Goal: Obtain resource: Obtain resource

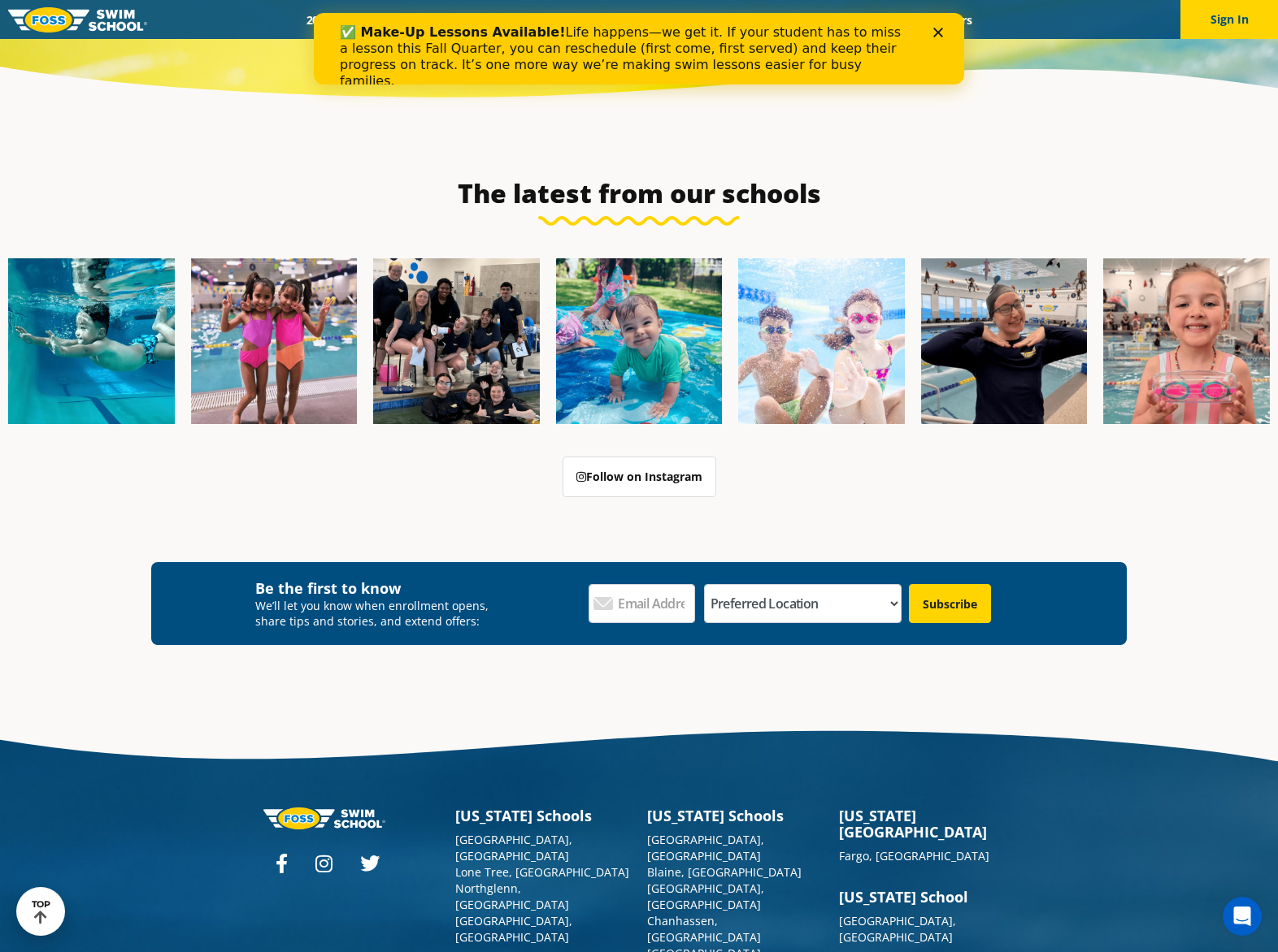
scroll to position [5656, 0]
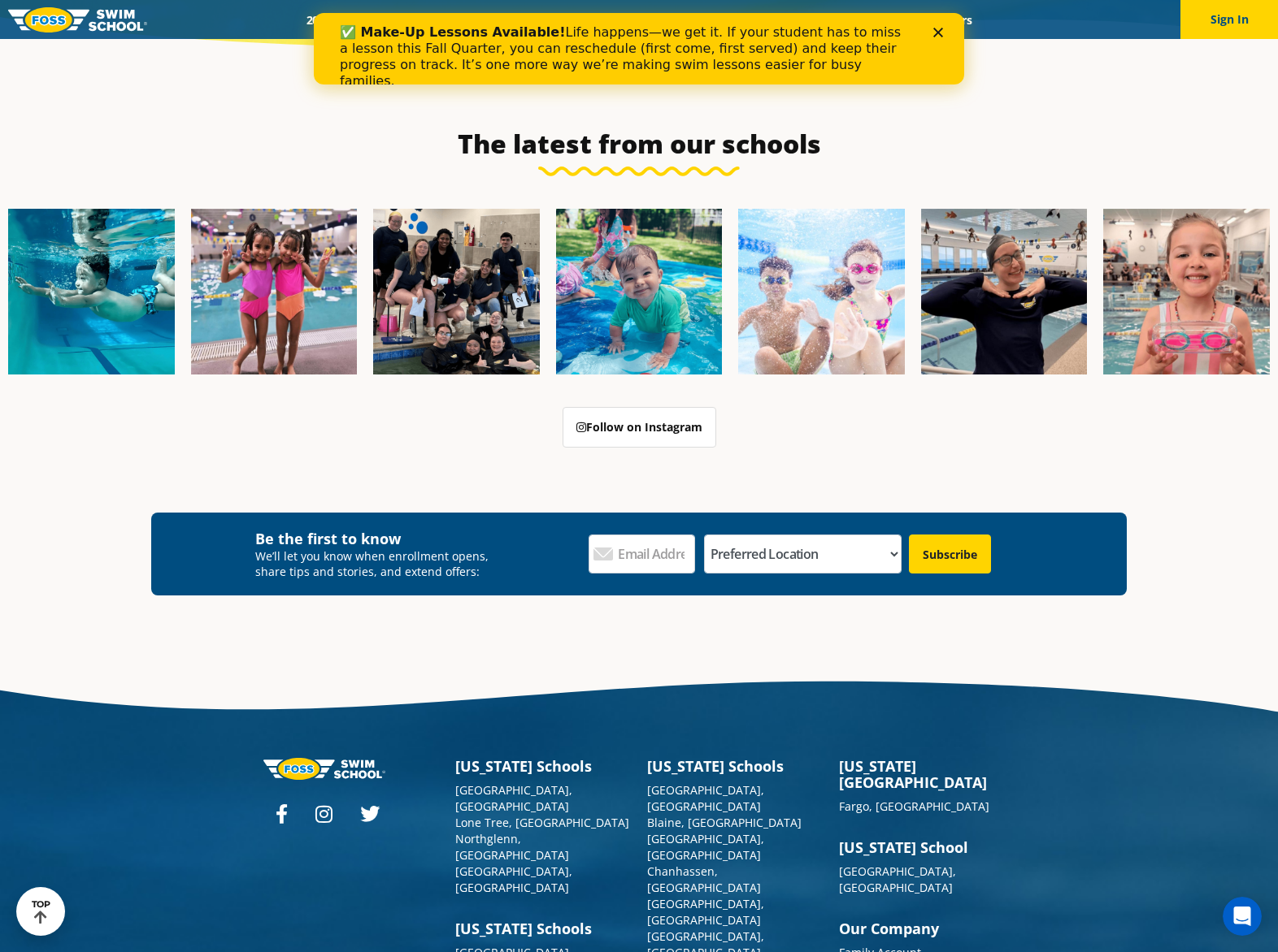
click at [1203, 540] on div "Be the first to know We’ll let you know when enrollment opens, share tips and s…" at bounding box center [639, 571] width 1278 height 115
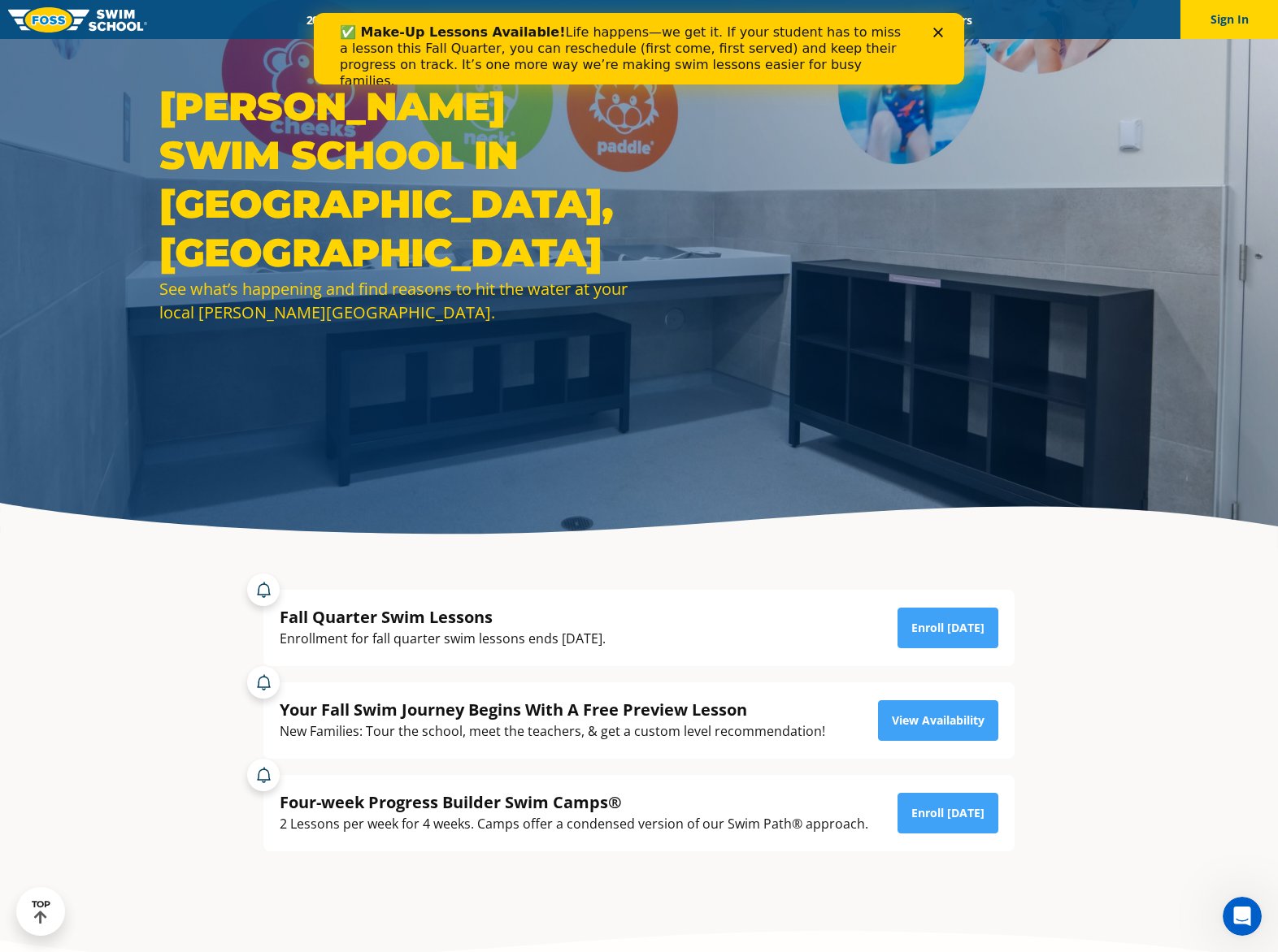
scroll to position [0, 0]
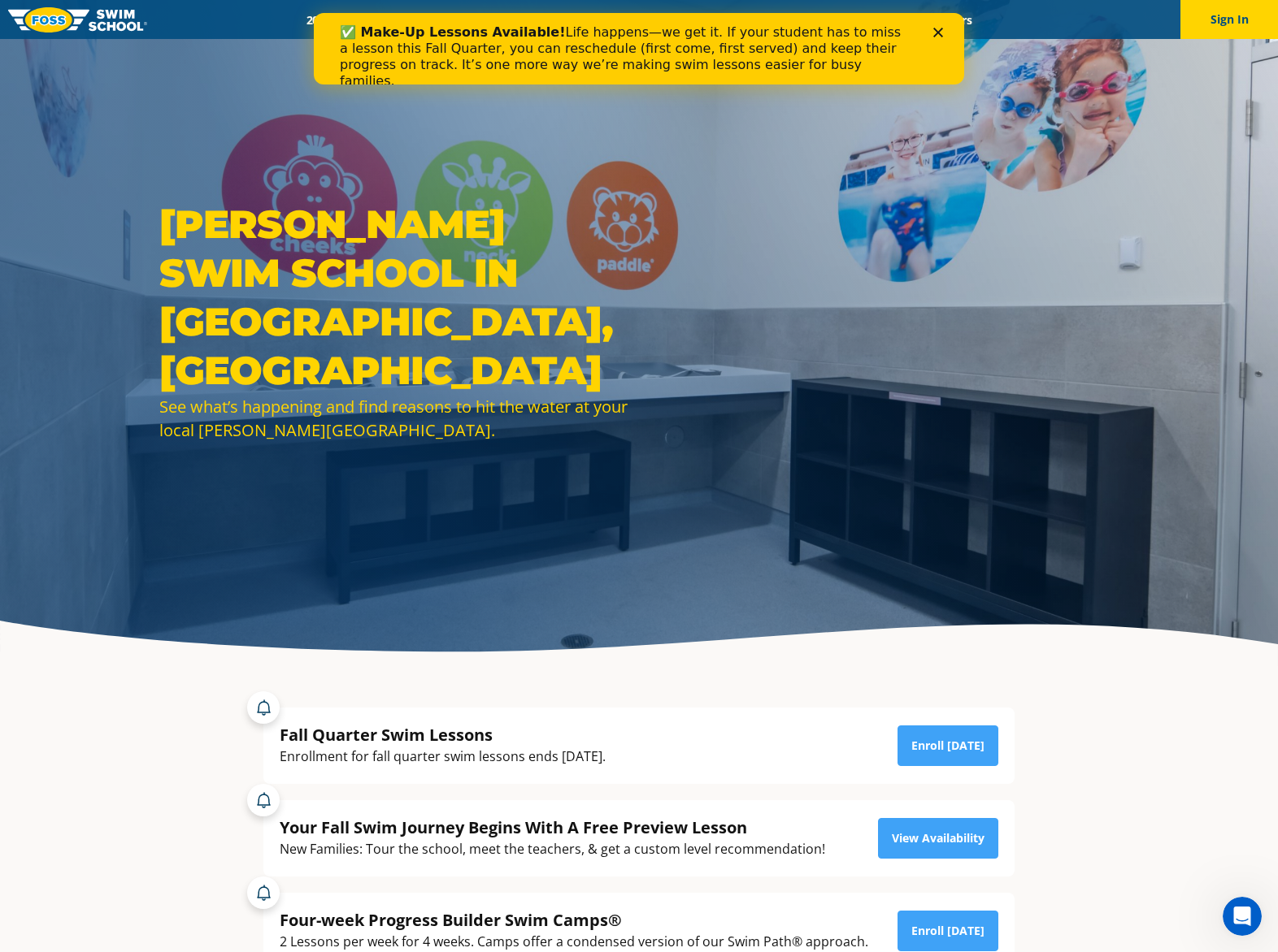
click at [133, 126] on div "Foss Swim School in Bolingbrook, IL See what’s happening and find reasons to hi…" at bounding box center [639, 333] width 1278 height 667
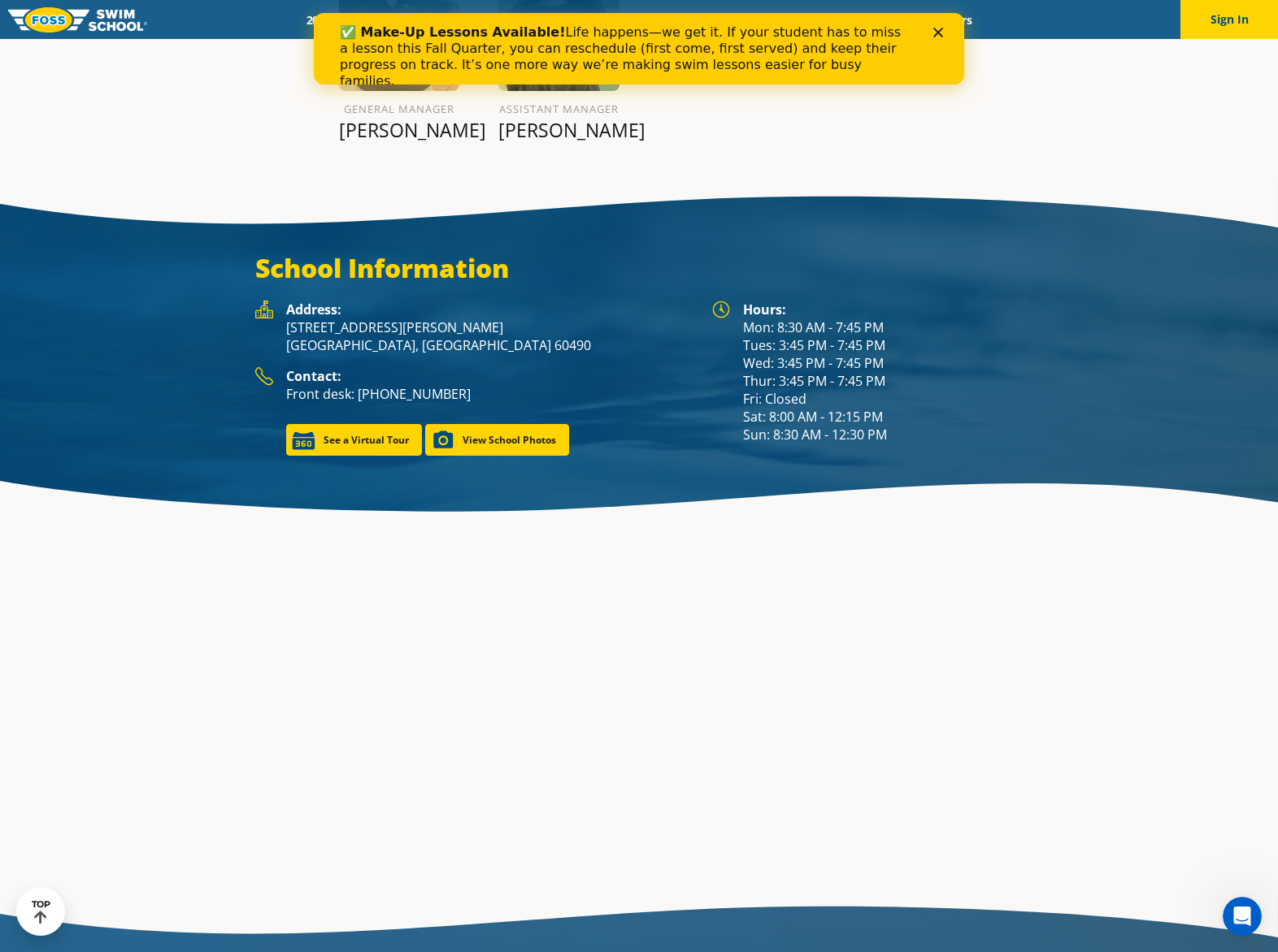
scroll to position [2406, 0]
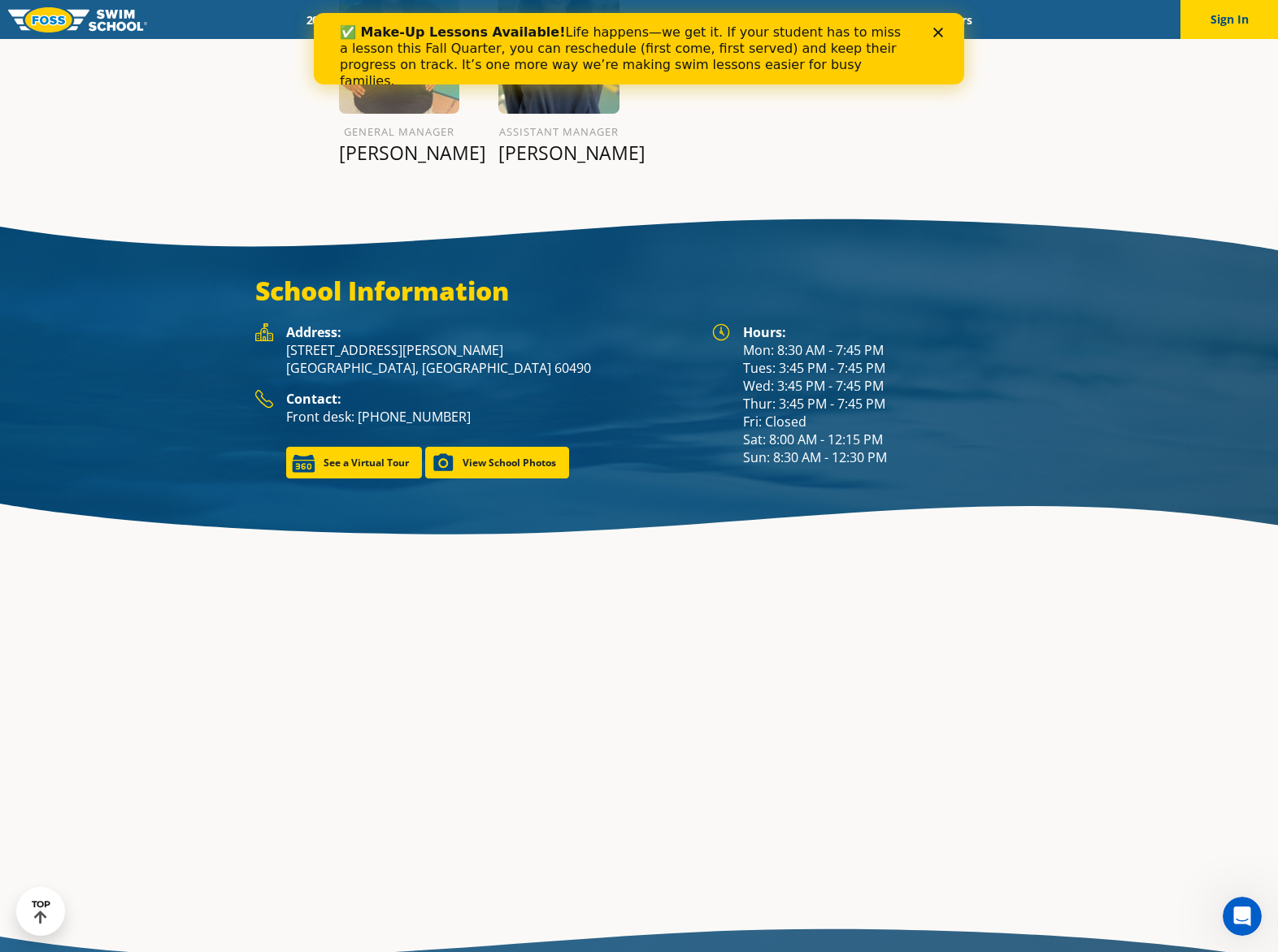
click at [543, 408] on p "Front desk: (630) 242-8600" at bounding box center [491, 417] width 410 height 18
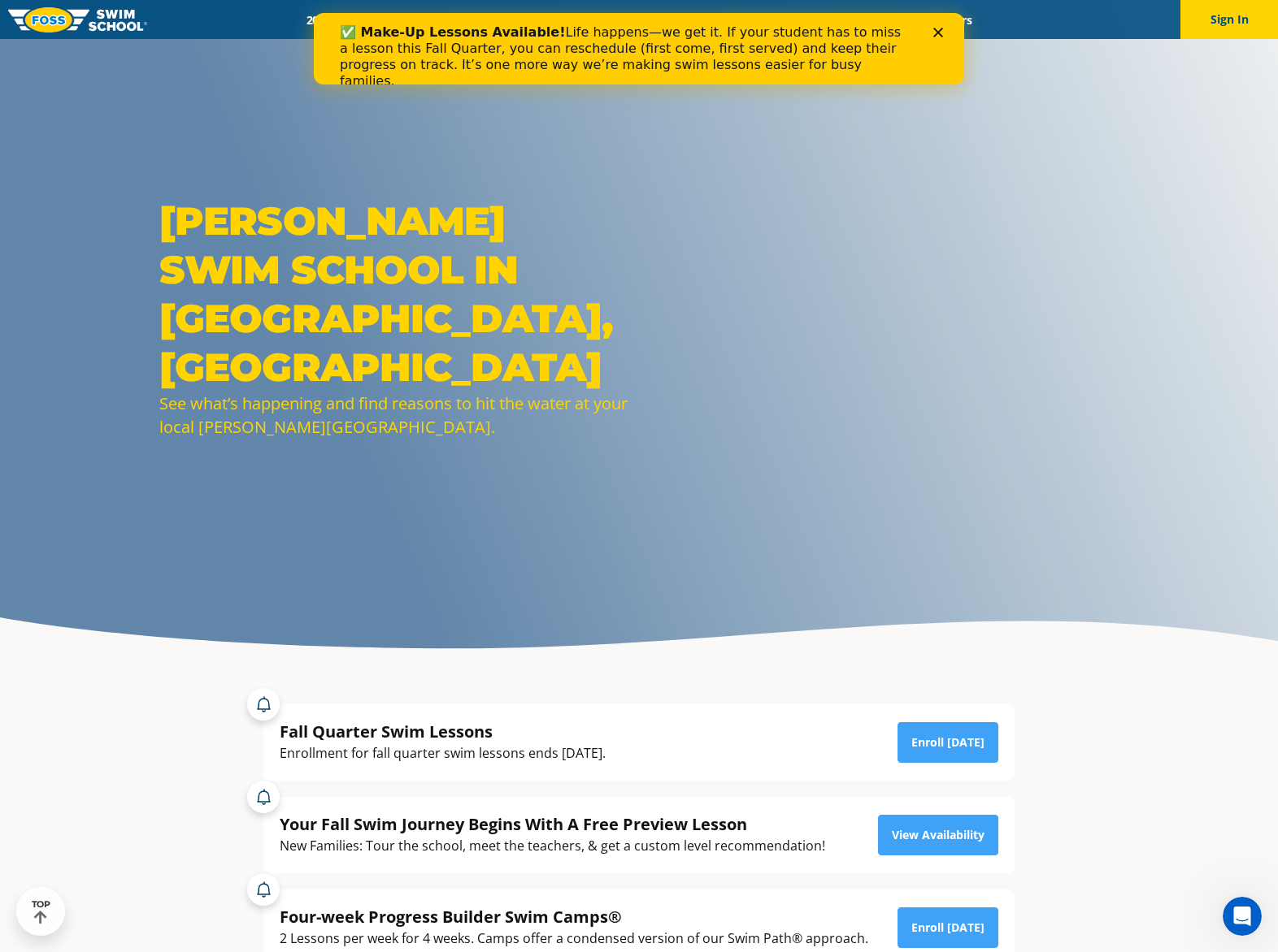
scroll to position [0, 0]
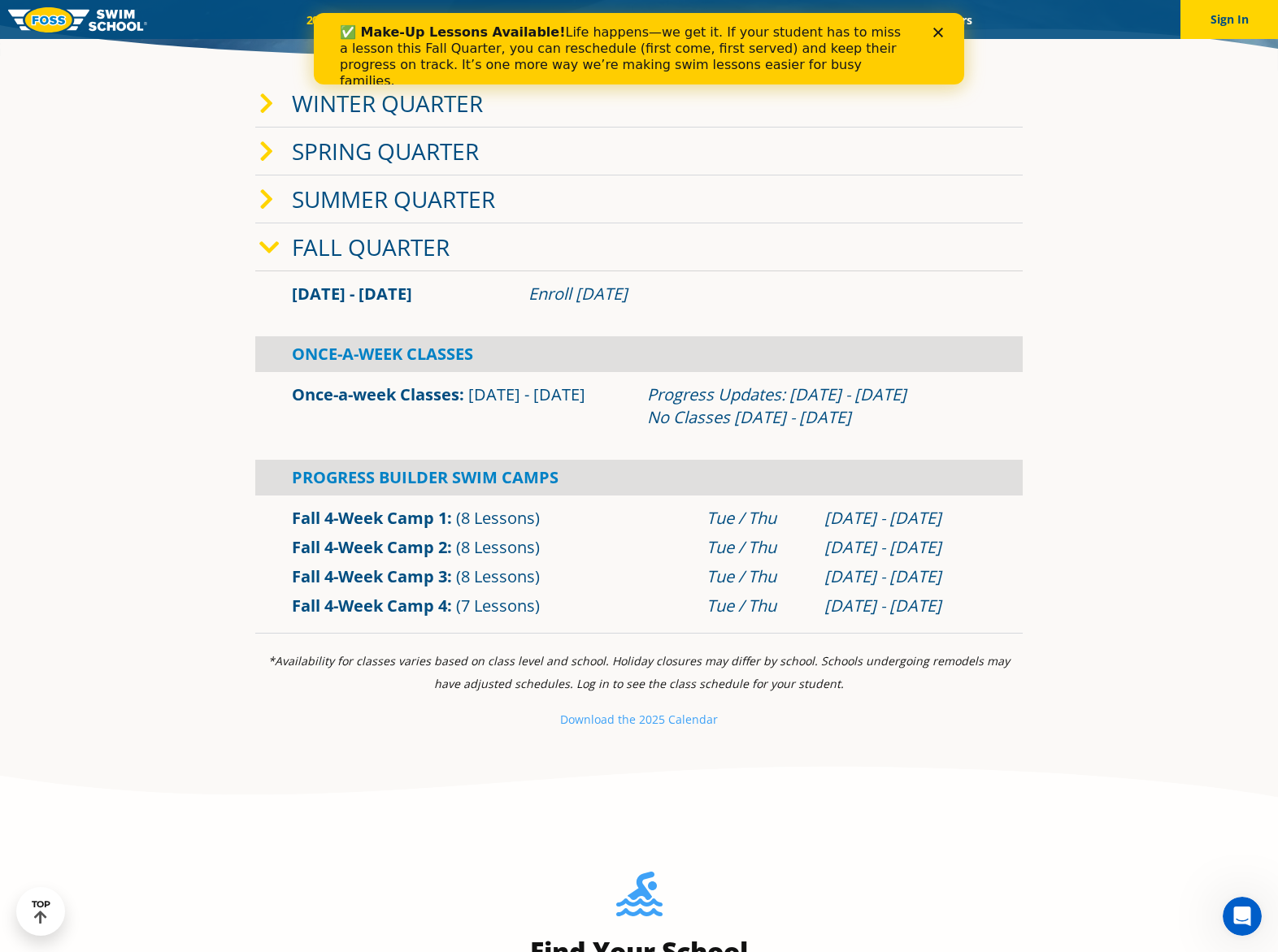
scroll to position [650, 0]
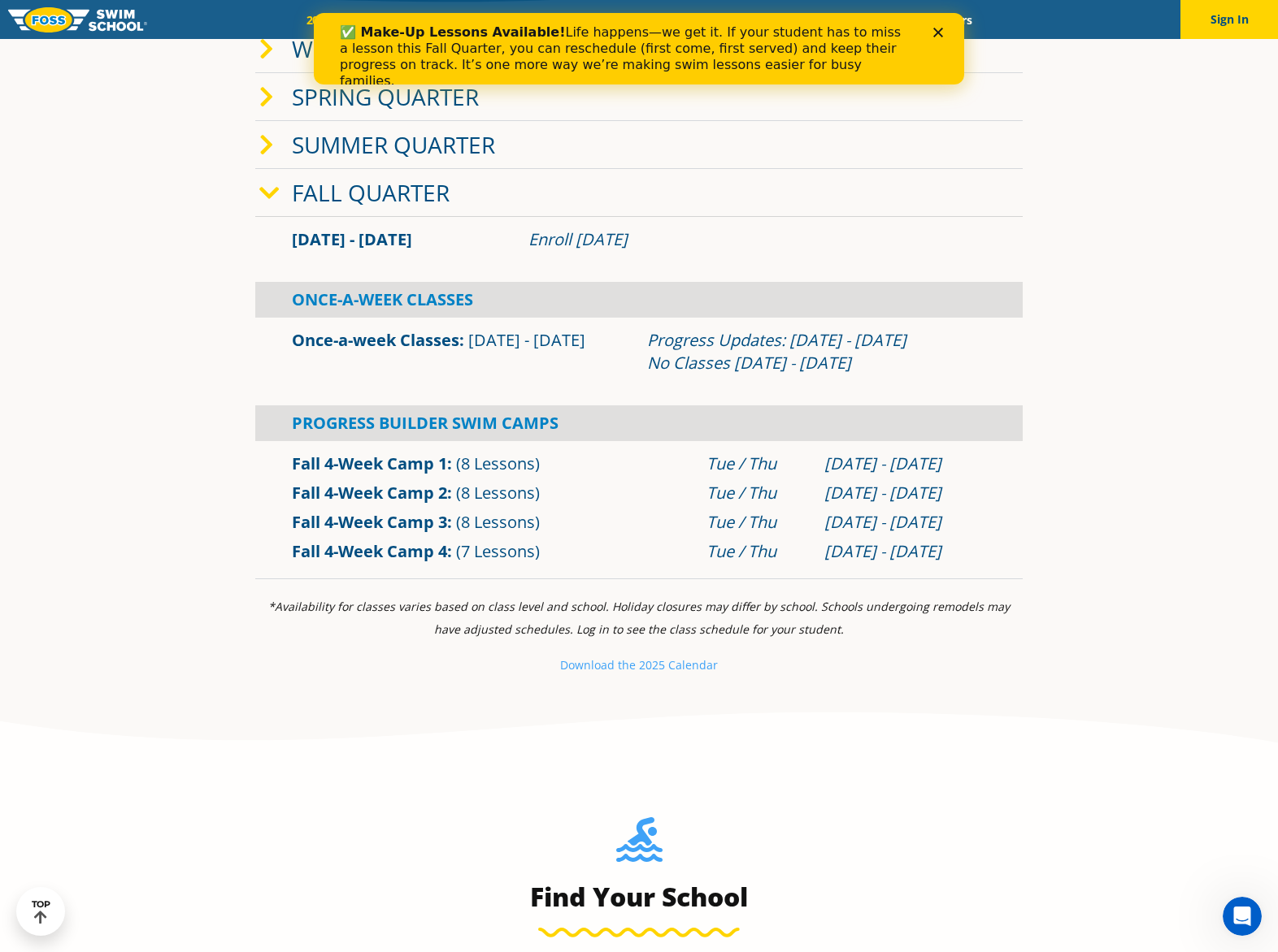
click at [608, 364] on div "Once-a-week Classes [DATE] - [DATE]" at bounding box center [461, 352] width 355 height 46
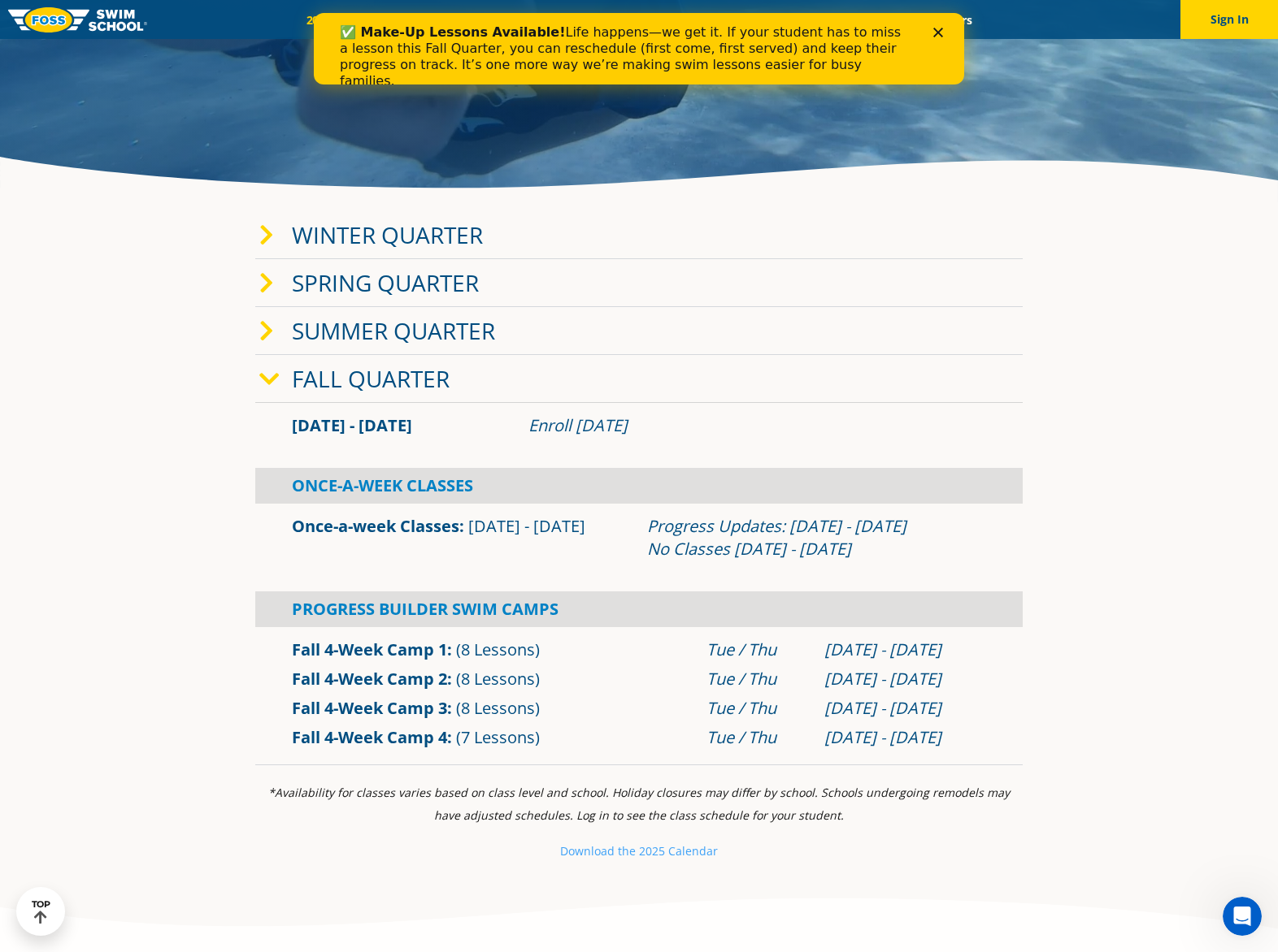
scroll to position [433, 0]
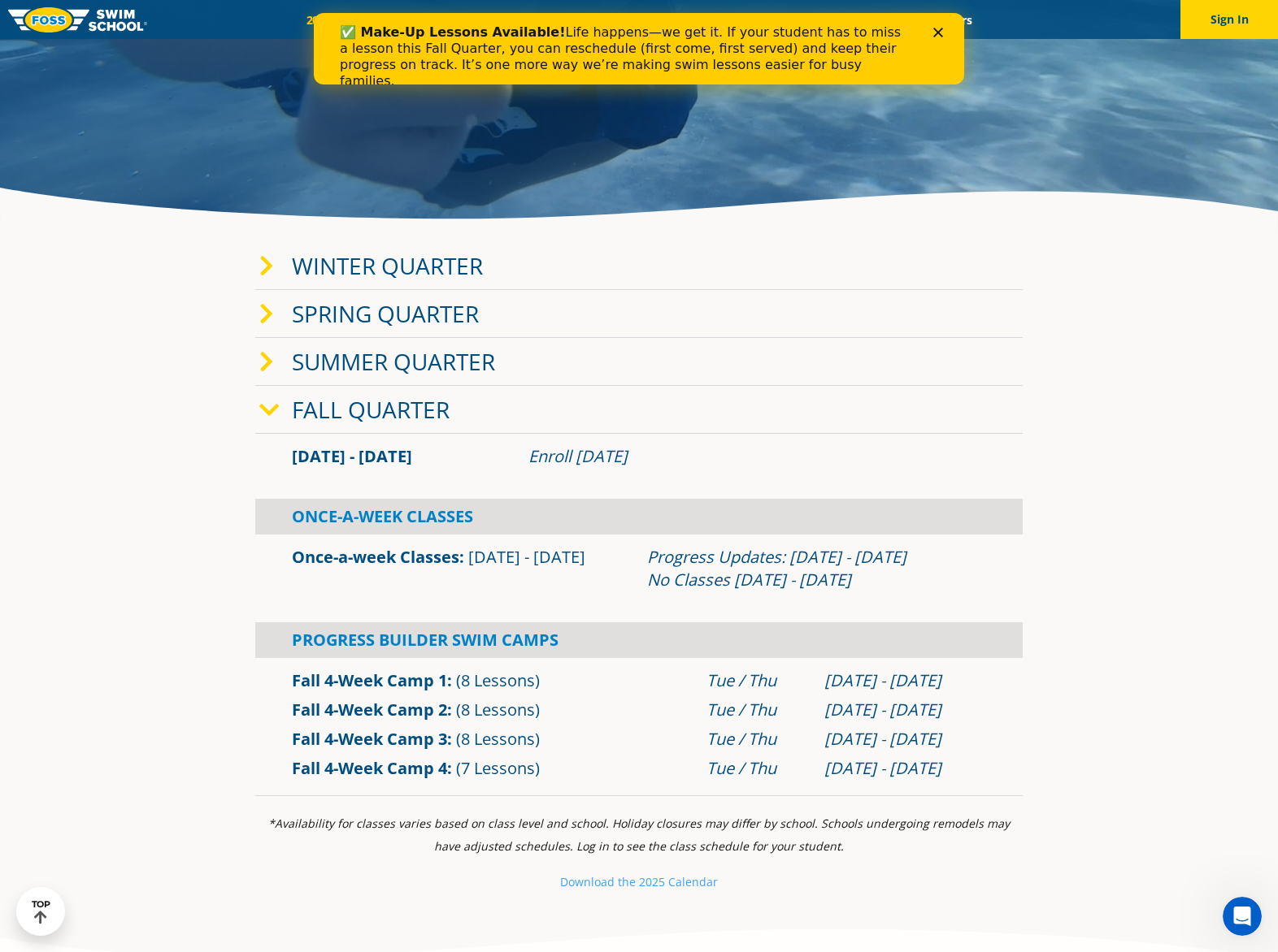
click at [269, 267] on icon at bounding box center [266, 266] width 15 height 23
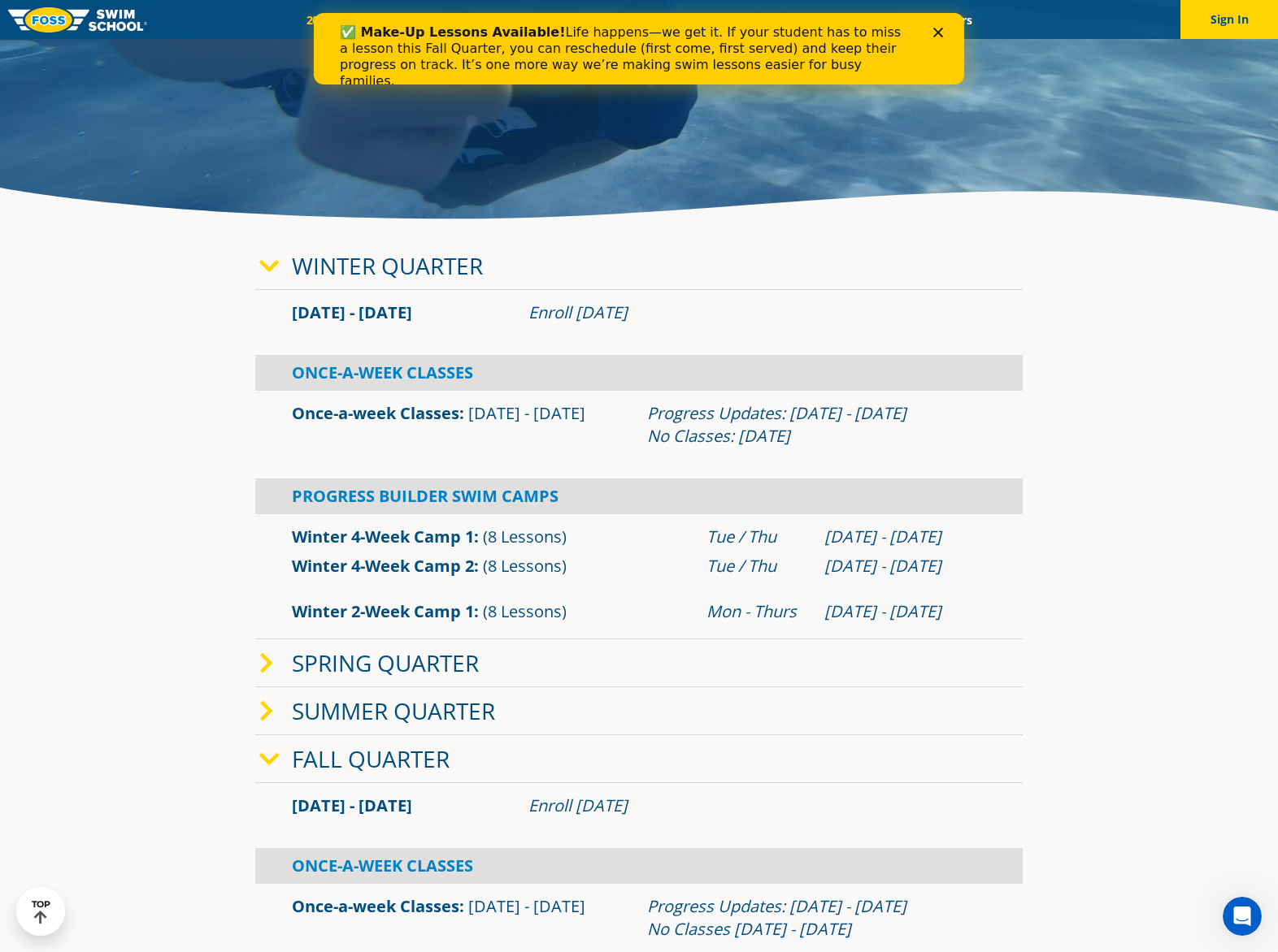
click at [275, 660] on span at bounding box center [275, 664] width 33 height 24
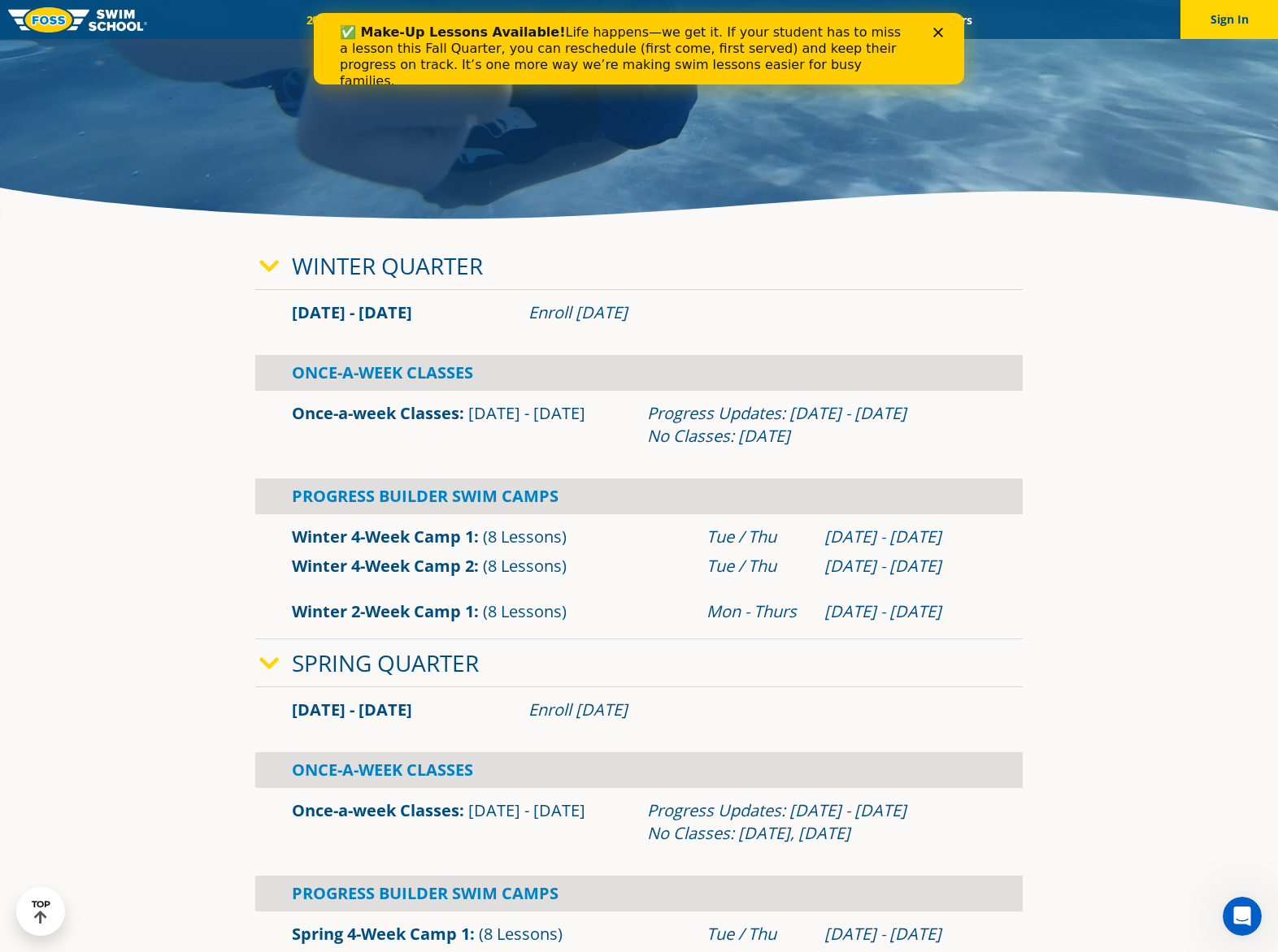
click at [263, 654] on icon at bounding box center [269, 663] width 20 height 23
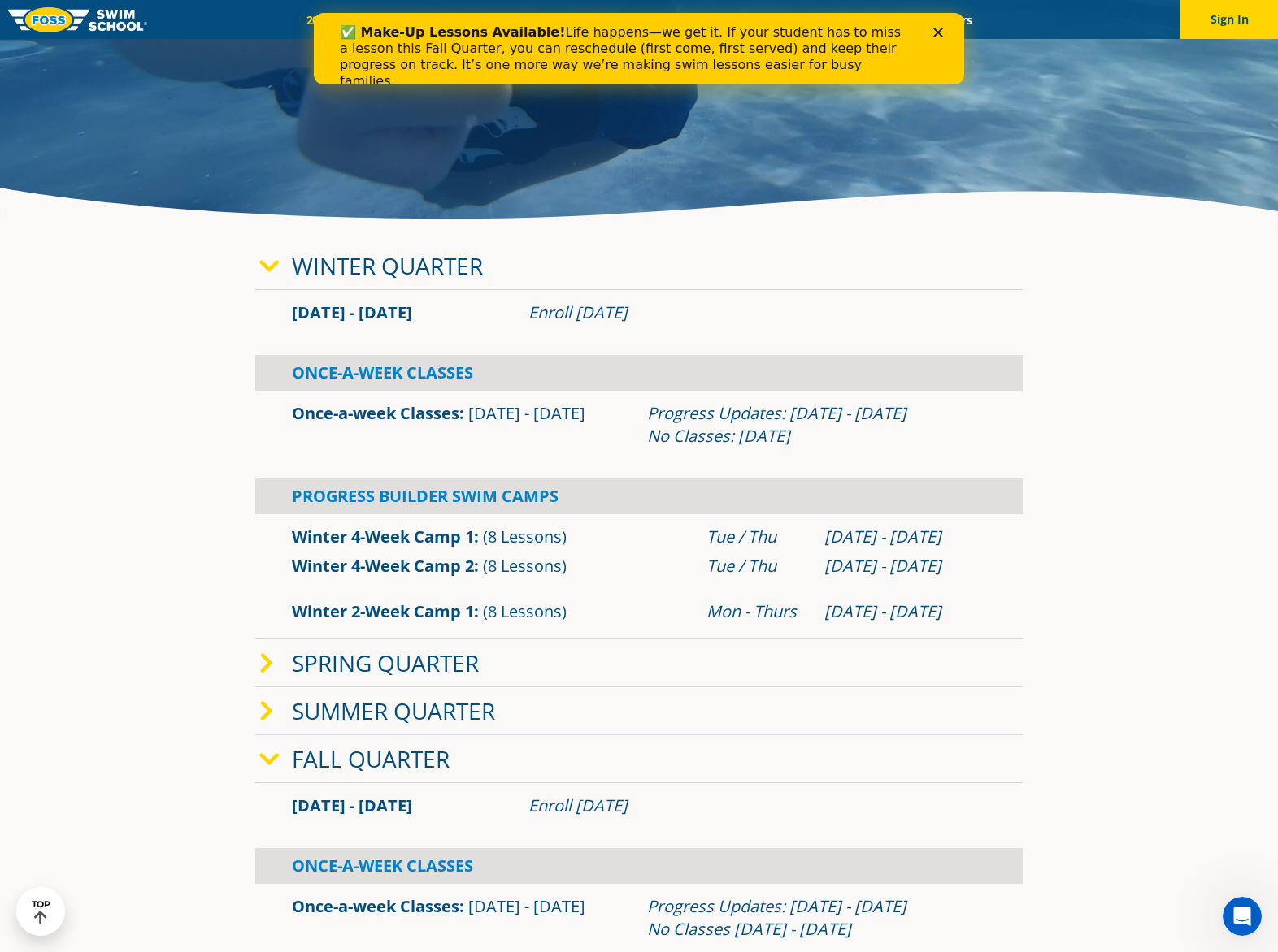
click at [270, 271] on icon at bounding box center [269, 266] width 20 height 23
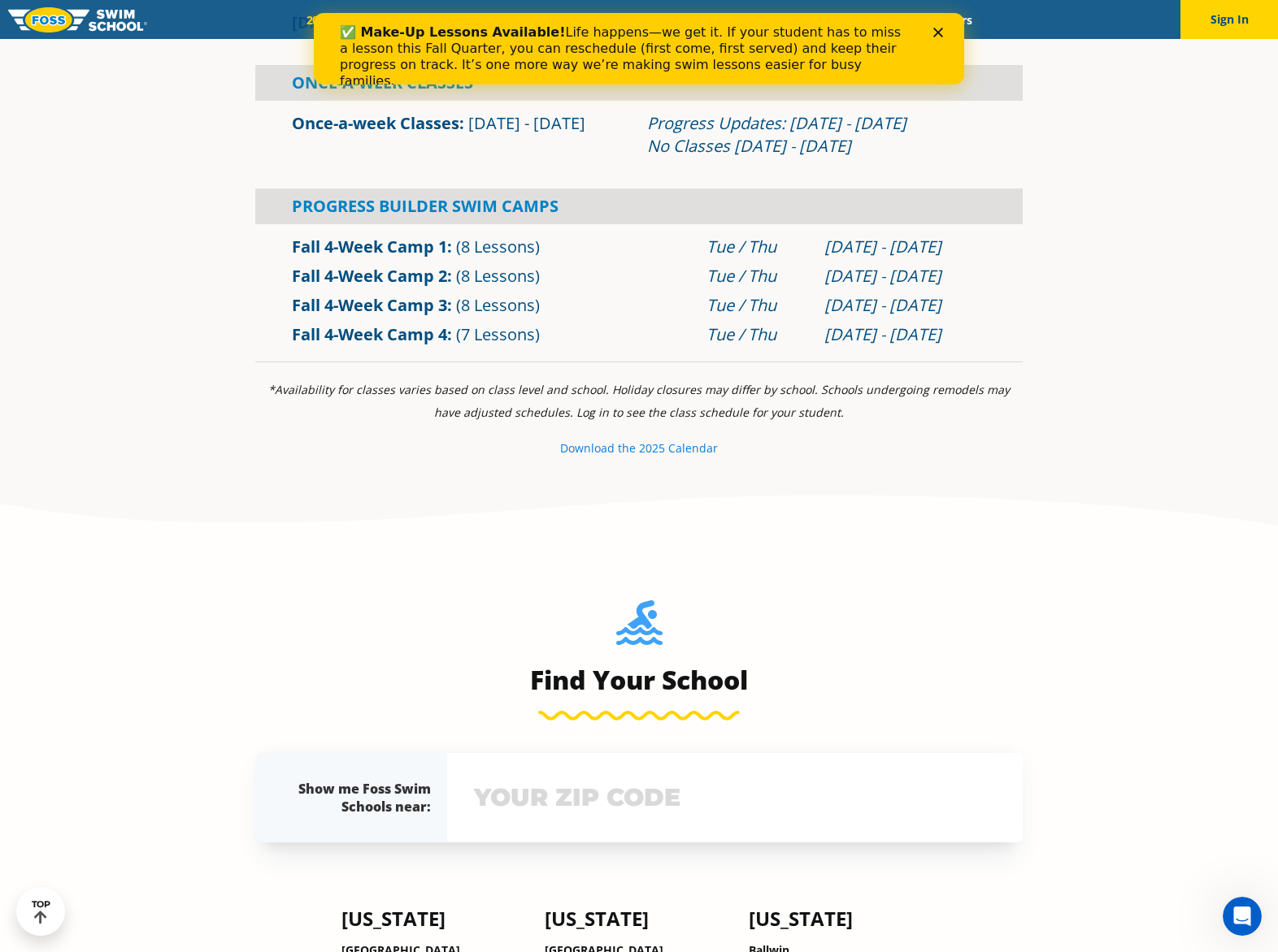
scroll to position [1083, 0]
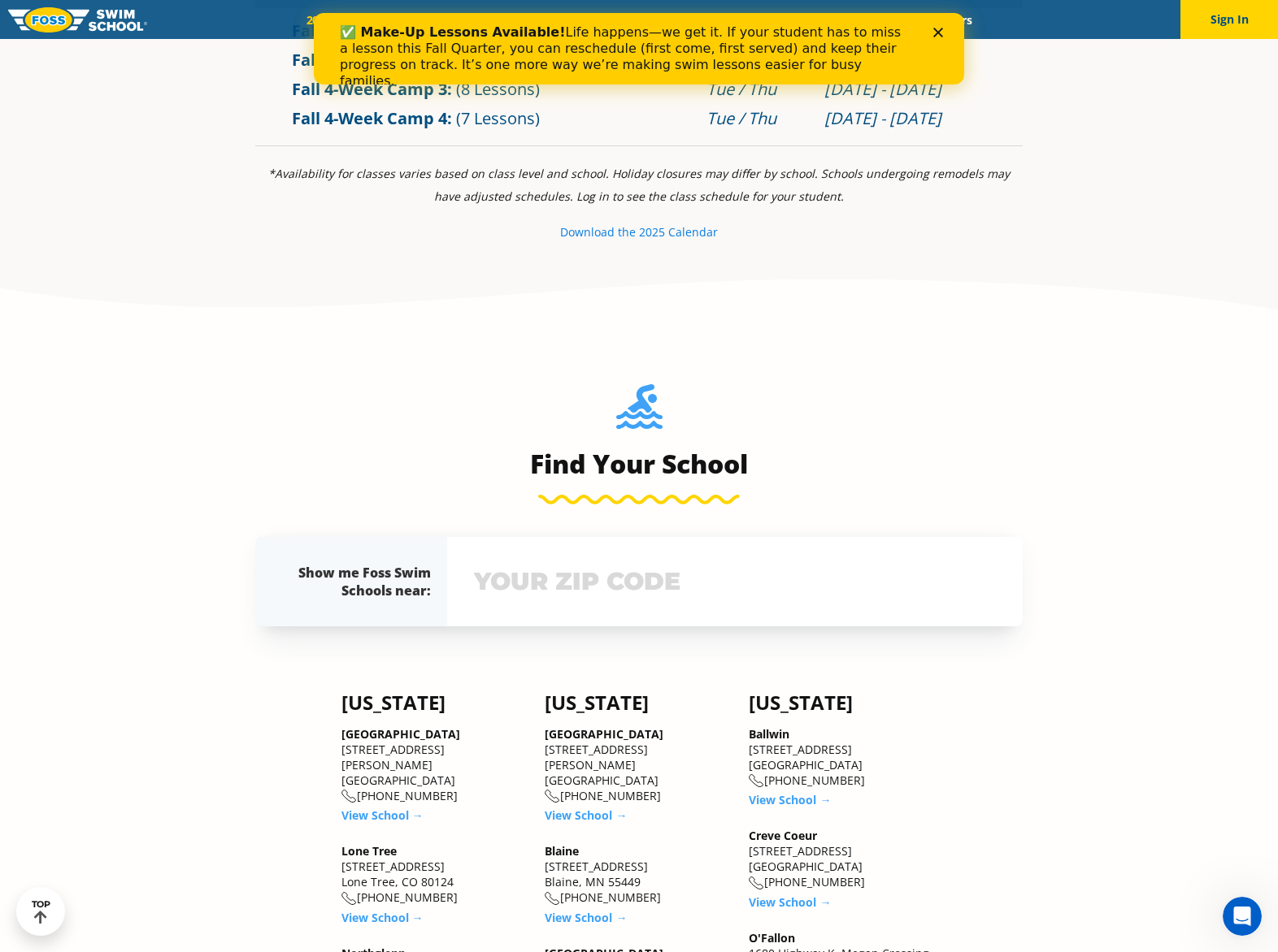
click at [573, 233] on small "Download th" at bounding box center [595, 231] width 70 height 16
